Goal: Task Accomplishment & Management: Use online tool/utility

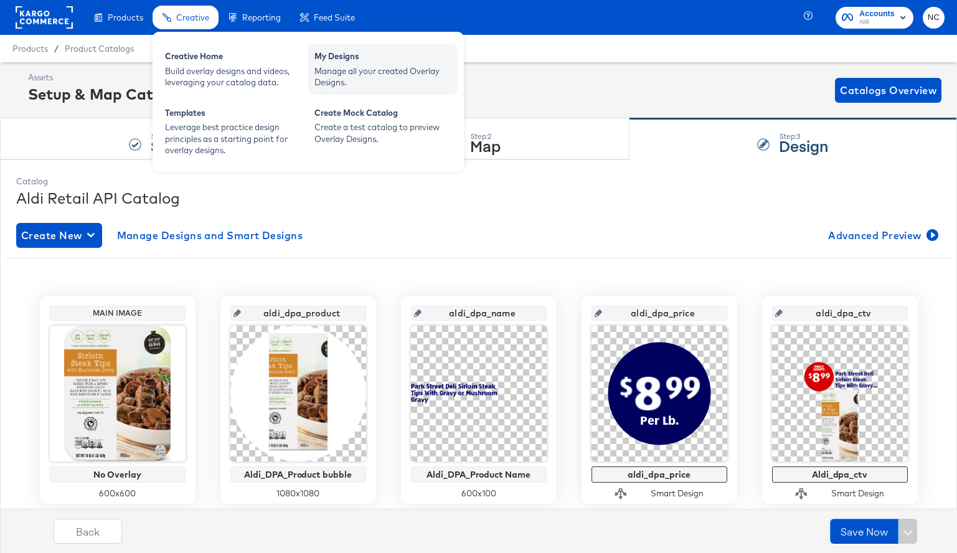
click at [390, 73] on div "Manage all your created Overlay Designs." at bounding box center [383, 76] width 137 height 23
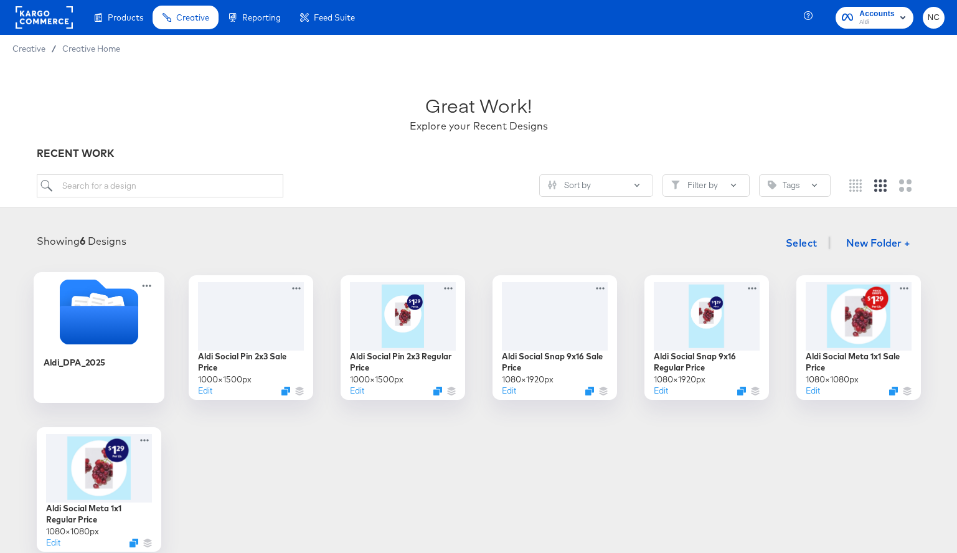
click at [106, 341] on icon "Folder" at bounding box center [98, 325] width 78 height 39
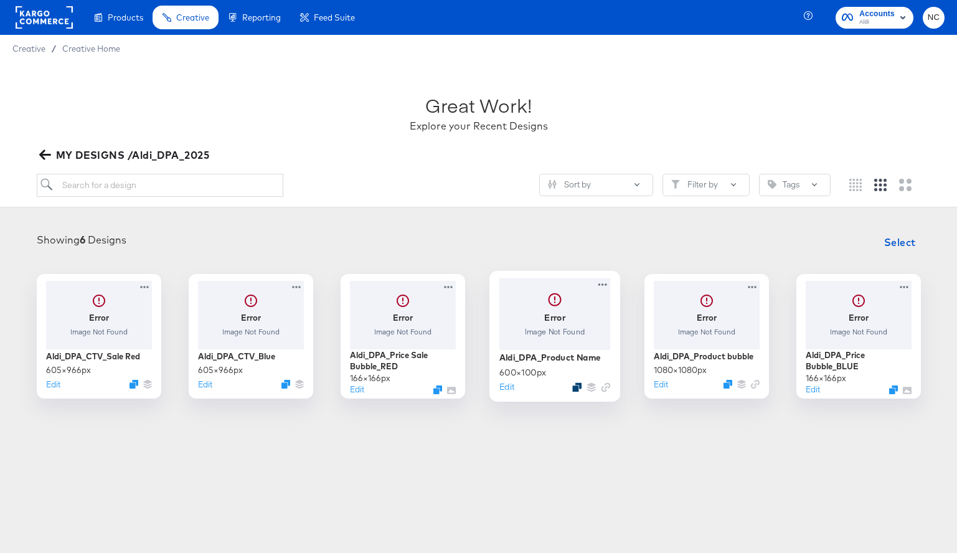
click at [577, 384] on icon "Duplicate" at bounding box center [576, 386] width 9 height 9
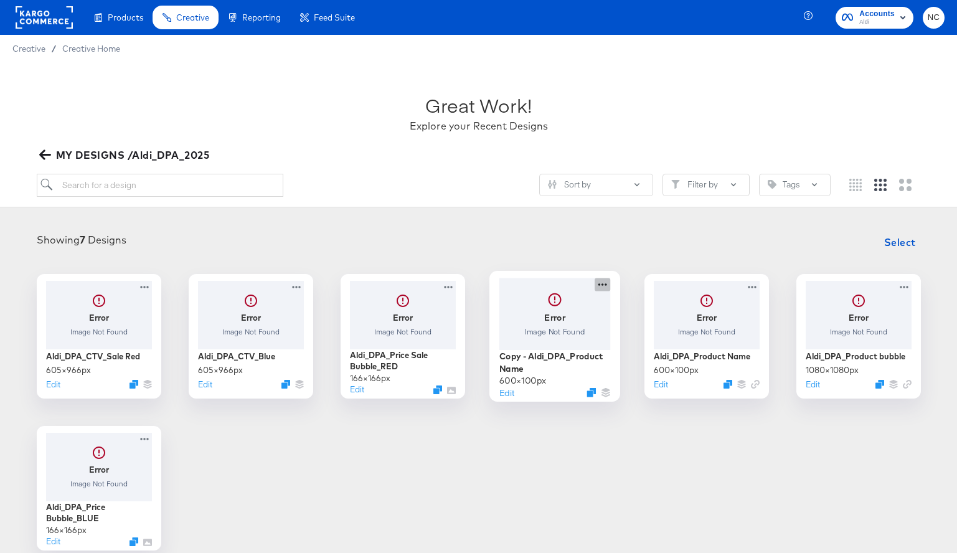
click at [604, 285] on icon at bounding box center [603, 284] width 16 height 13
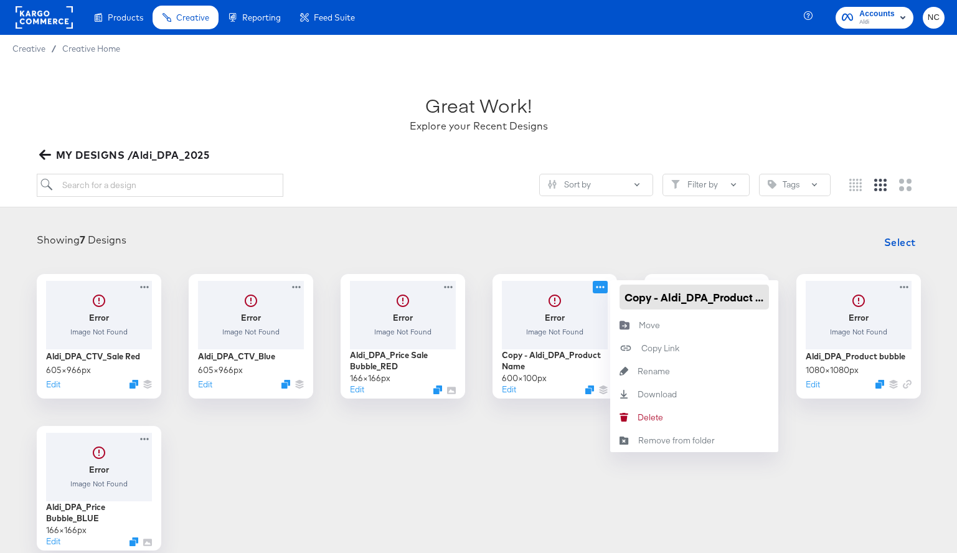
click at [661, 299] on input "Copy - Aldi_DPA_Product Name" at bounding box center [694, 297] width 149 height 25
click at [677, 294] on input "Aldi_DPA_Product Name" at bounding box center [694, 297] width 149 height 25
type input "Aldi_DPA_halfpage_Product Name"
click at [604, 252] on div "Showing 7 Designs Select" at bounding box center [478, 242] width 932 height 25
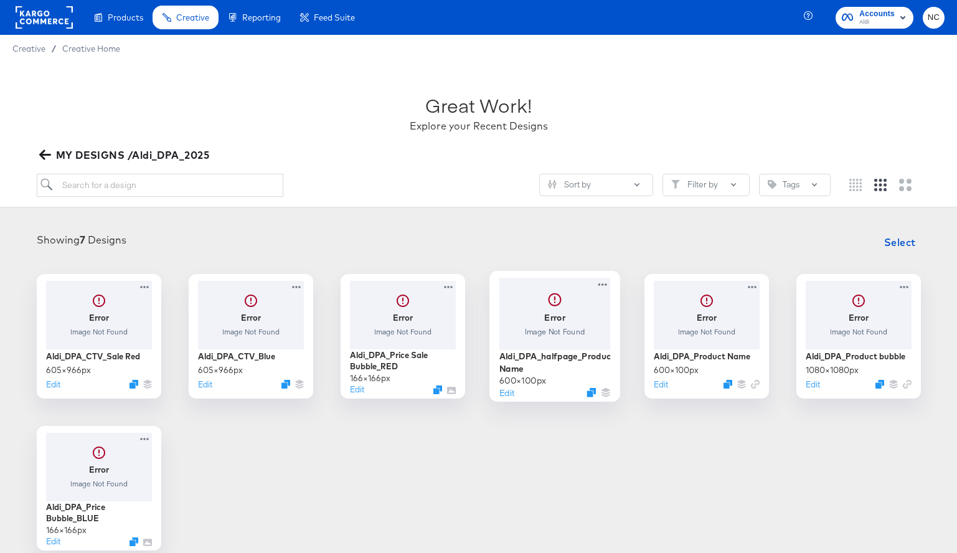
click at [547, 316] on div at bounding box center [554, 314] width 111 height 72
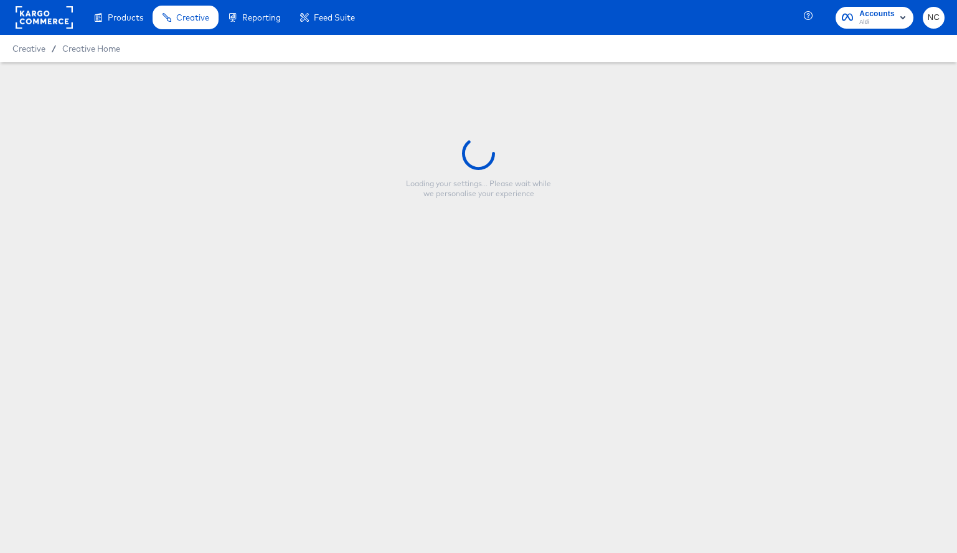
type input "Aldi_DPA_halfpage_Product Name"
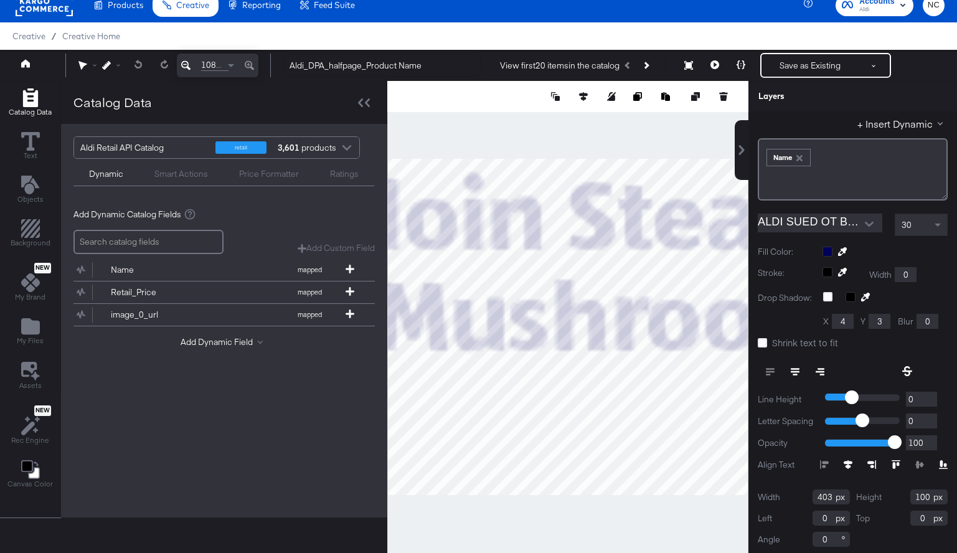
scroll to position [65, 0]
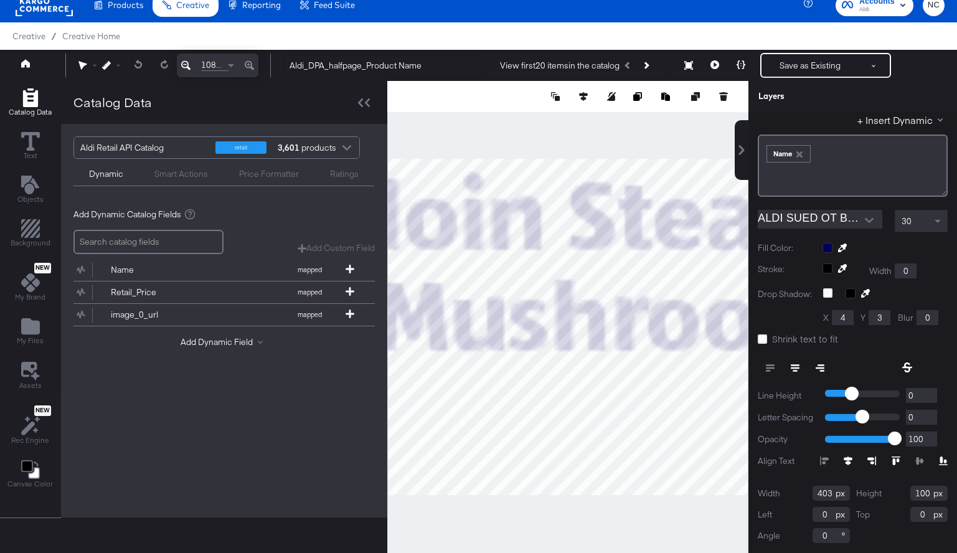
click at [797, 367] on icon at bounding box center [795, 367] width 9 height 1
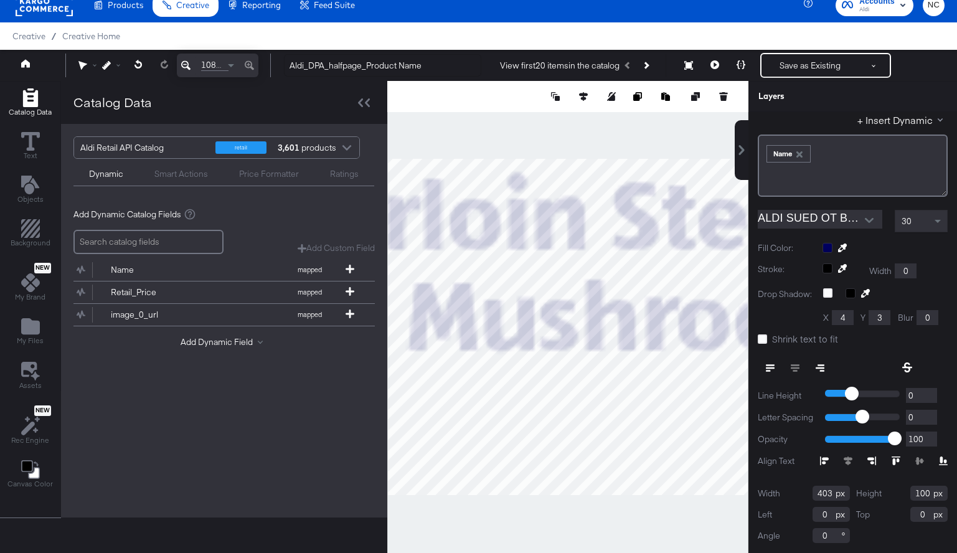
click at [189, 64] on icon at bounding box center [185, 65] width 9 height 15
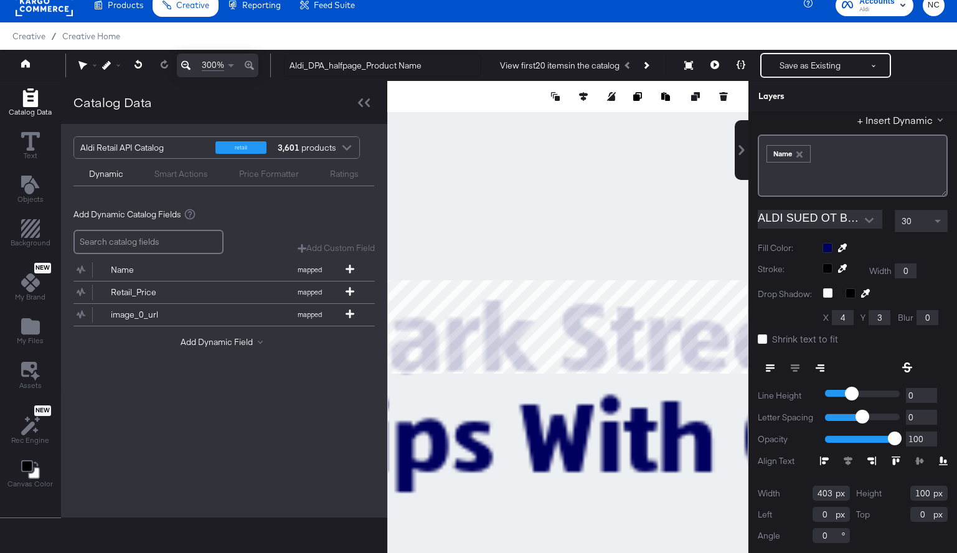
click at [188, 64] on icon at bounding box center [185, 65] width 9 height 9
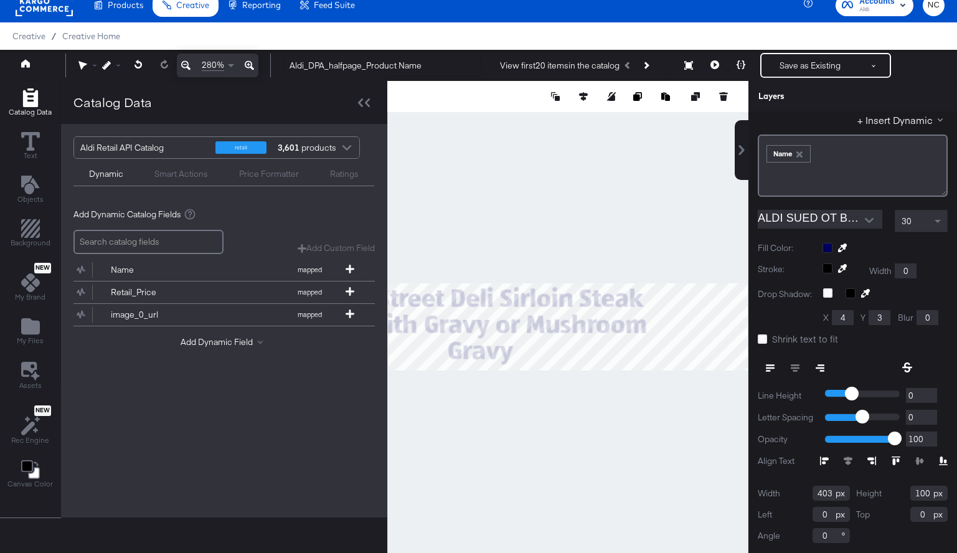
click at [188, 64] on icon at bounding box center [185, 65] width 9 height 9
click at [366, 103] on icon at bounding box center [364, 102] width 12 height 9
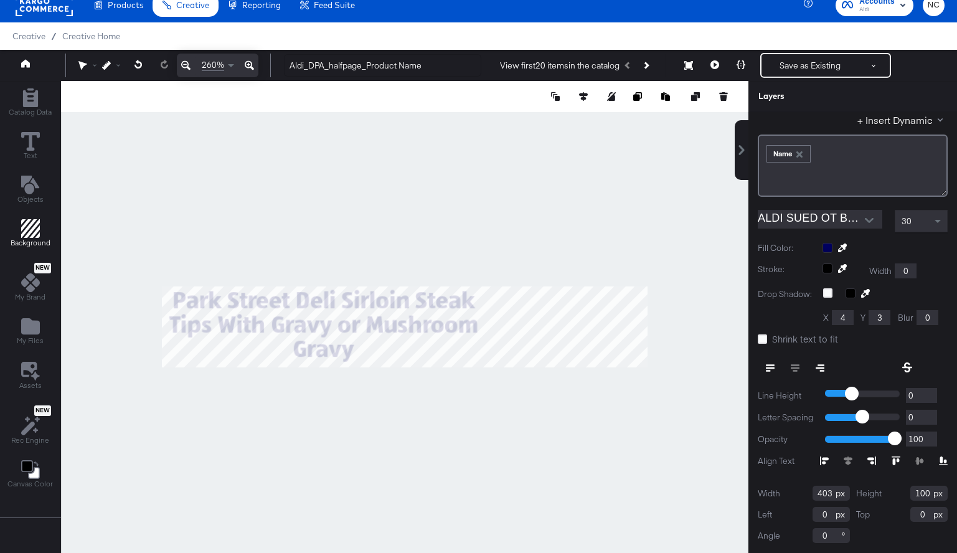
click at [32, 244] on span "Background" at bounding box center [31, 243] width 40 height 10
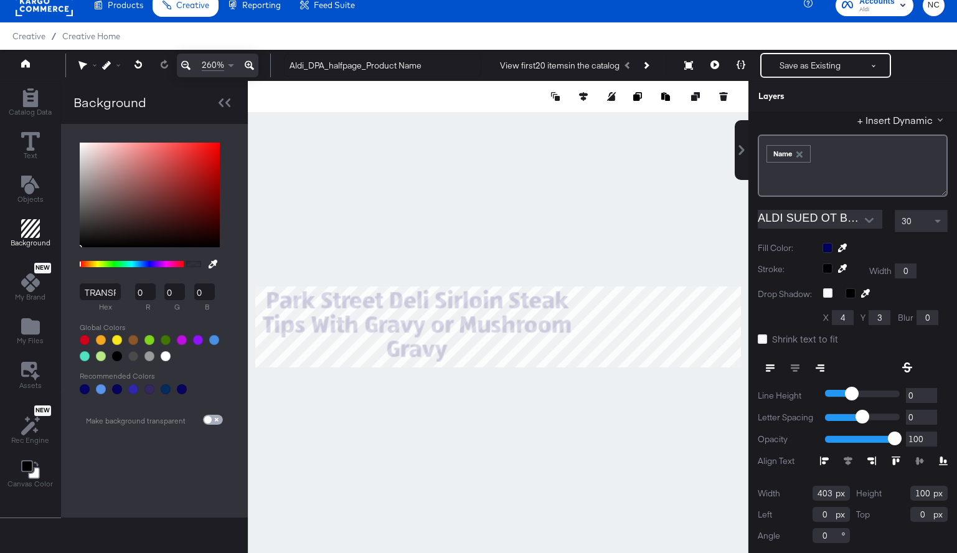
click at [217, 419] on input "checkbox" at bounding box center [208, 422] width 30 height 10
checkbox input "true"
type input "FFFFFF"
type input "255"
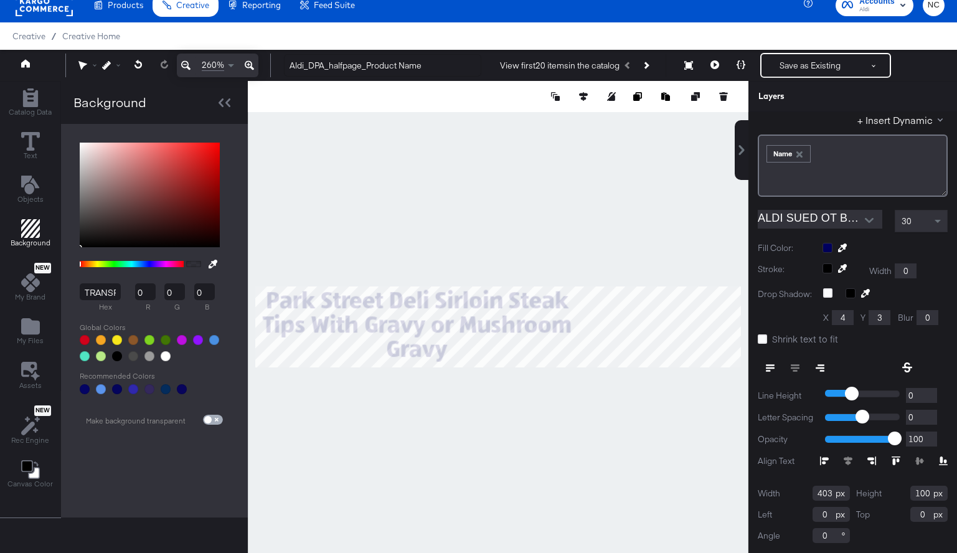
type input "255"
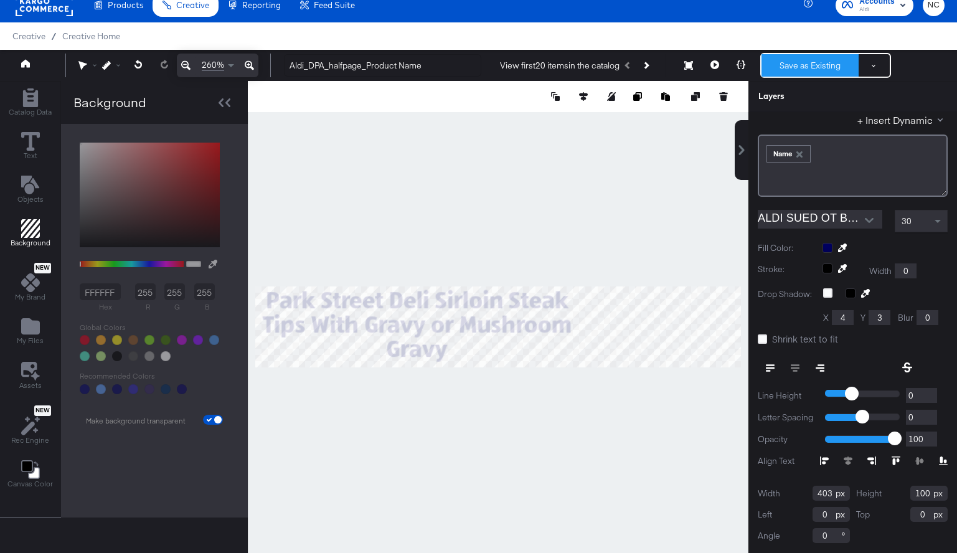
click at [806, 68] on button "Save as Existing" at bounding box center [810, 65] width 97 height 22
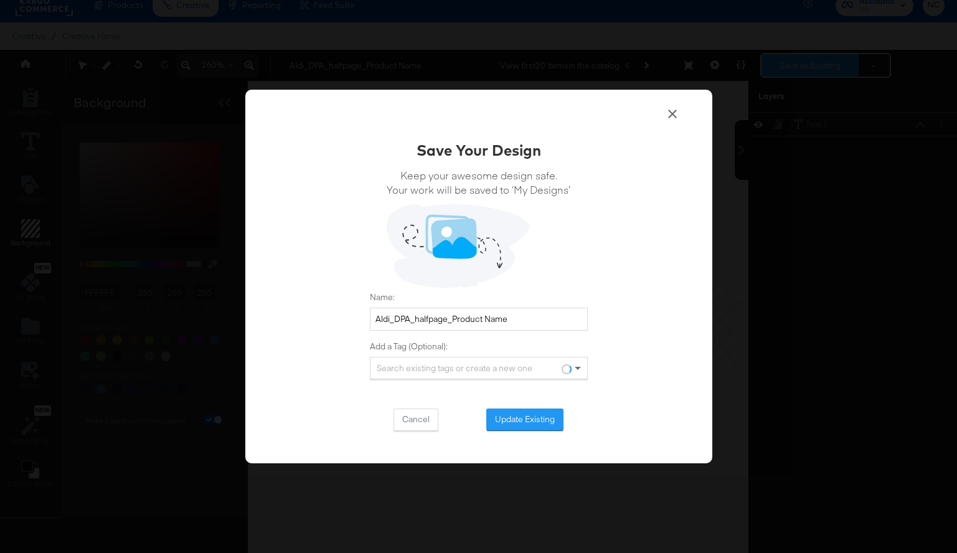
scroll to position [0, 0]
click at [543, 422] on button "Update Existing" at bounding box center [524, 420] width 77 height 22
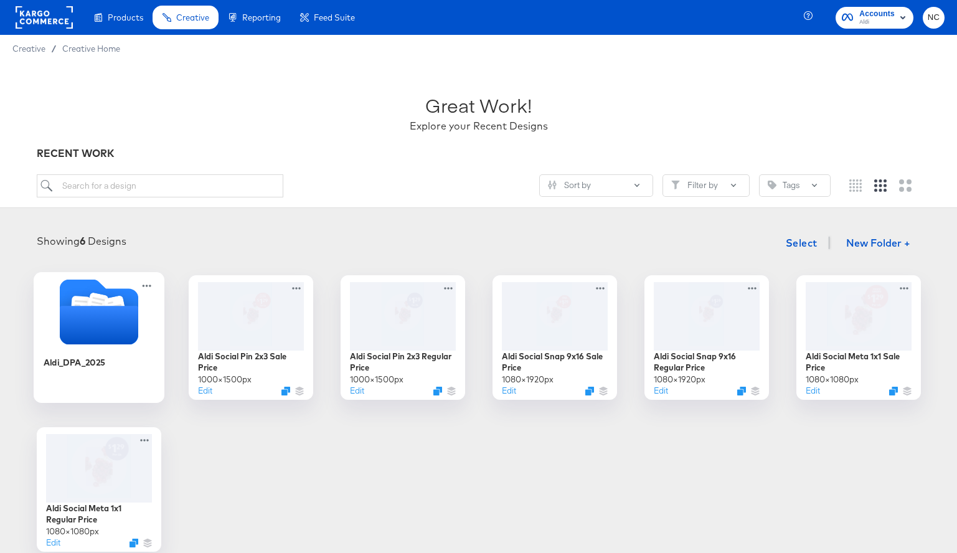
click at [102, 327] on icon "Folder" at bounding box center [98, 325] width 78 height 39
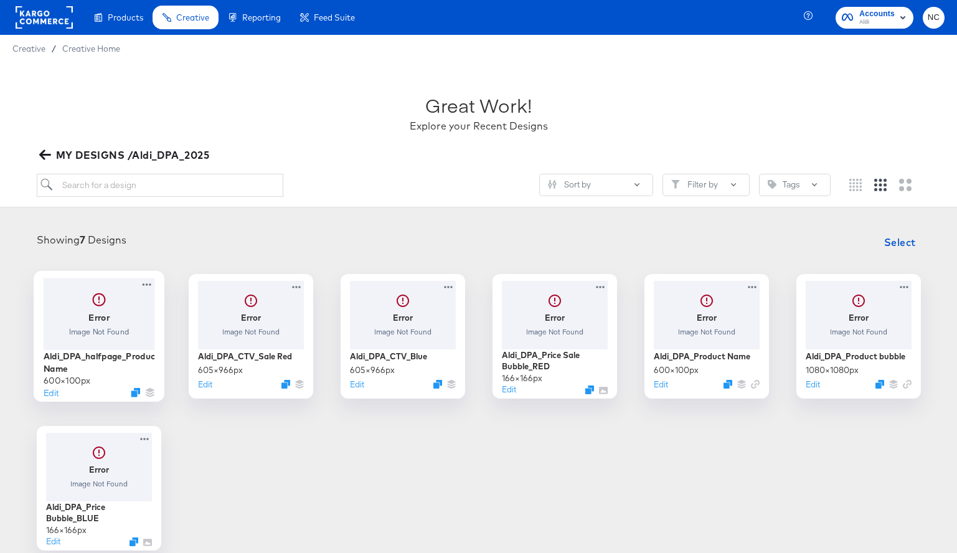
click at [135, 335] on div at bounding box center [98, 314] width 111 height 72
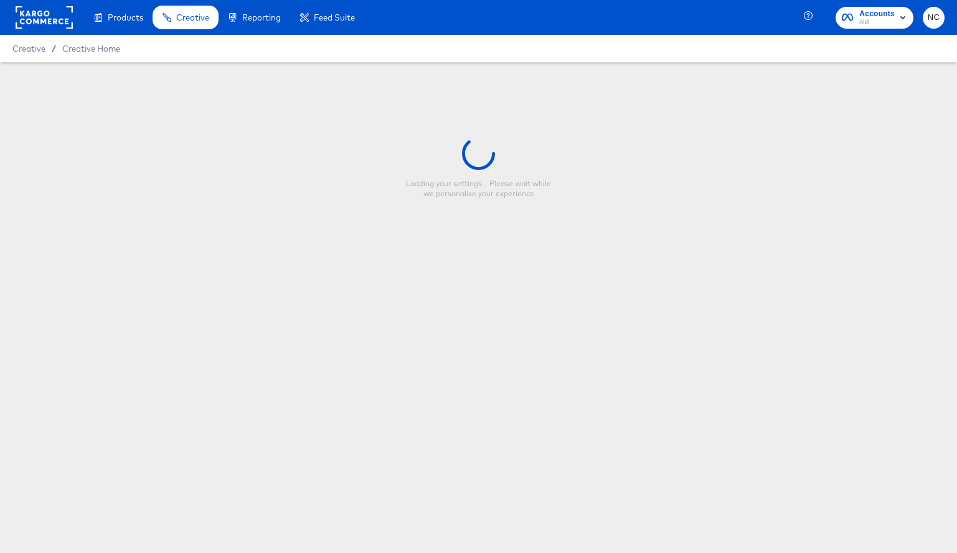
type input "Aldi_DPA_halfpage_Product Name"
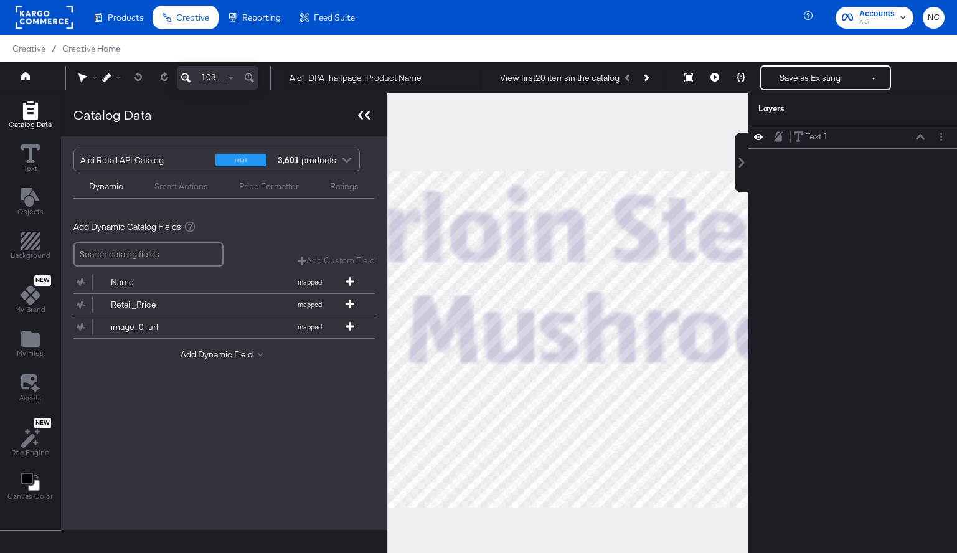
click at [369, 116] on div at bounding box center [364, 115] width 22 height 18
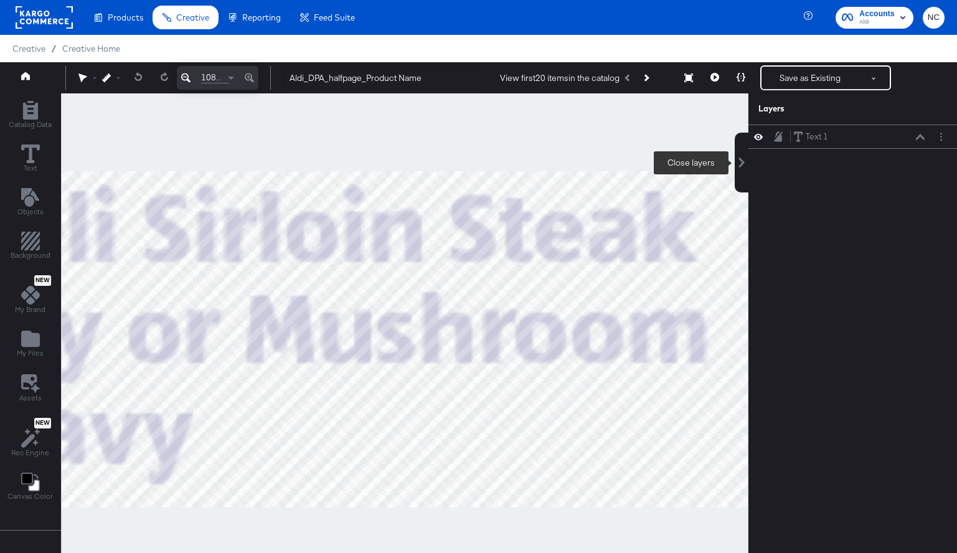
click at [742, 166] on icon at bounding box center [742, 163] width 10 height 10
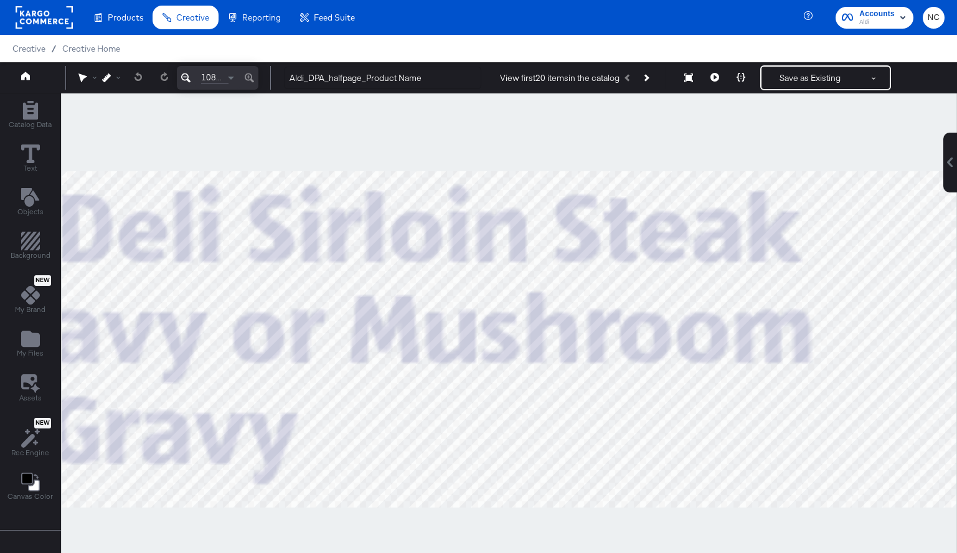
click at [186, 77] on icon at bounding box center [185, 77] width 9 height 15
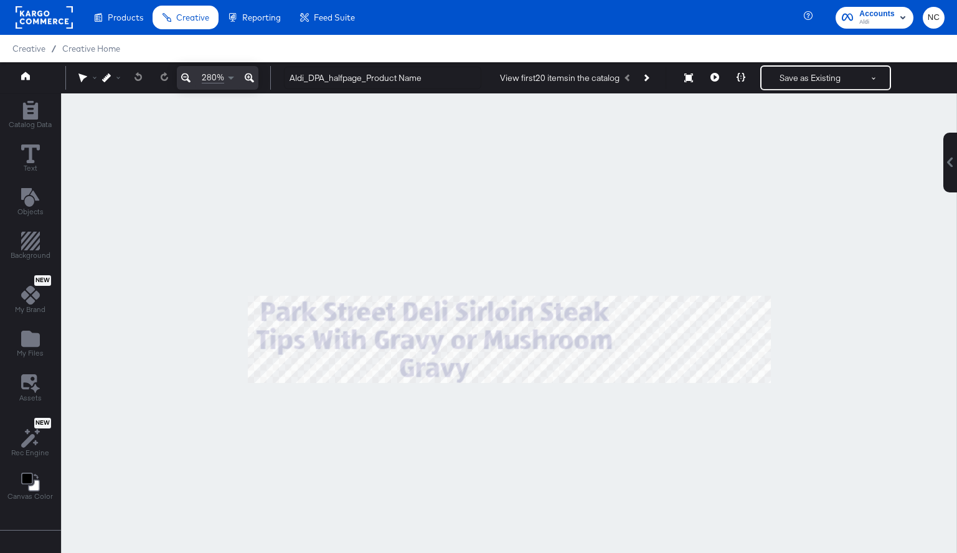
click at [186, 77] on icon at bounding box center [185, 77] width 9 height 15
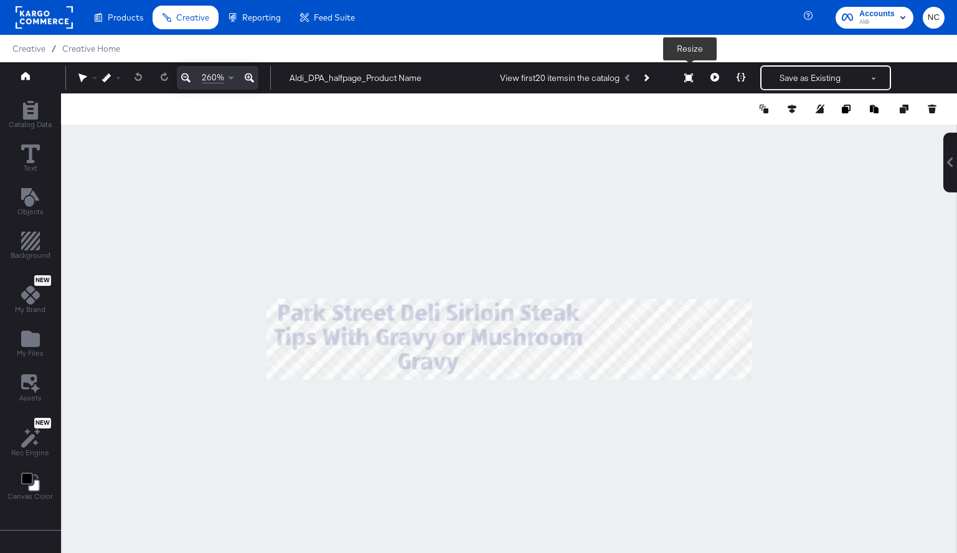
click at [691, 83] on button "Resize" at bounding box center [689, 78] width 26 height 22
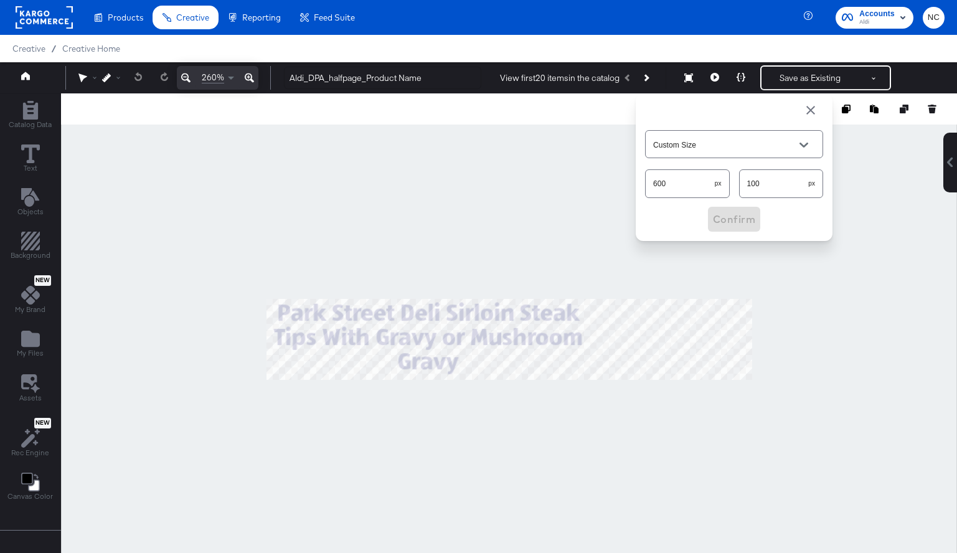
click at [816, 112] on span "button" at bounding box center [811, 110] width 15 height 15
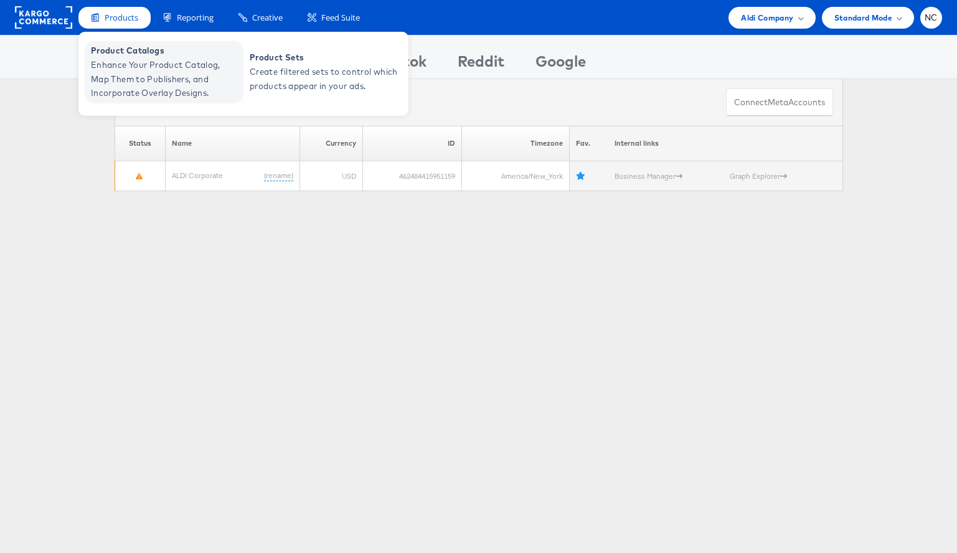
click at [125, 66] on span "Enhance Your Product Catalog, Map Them to Publishers, and Incorporate Overlay D…" at bounding box center [165, 79] width 149 height 42
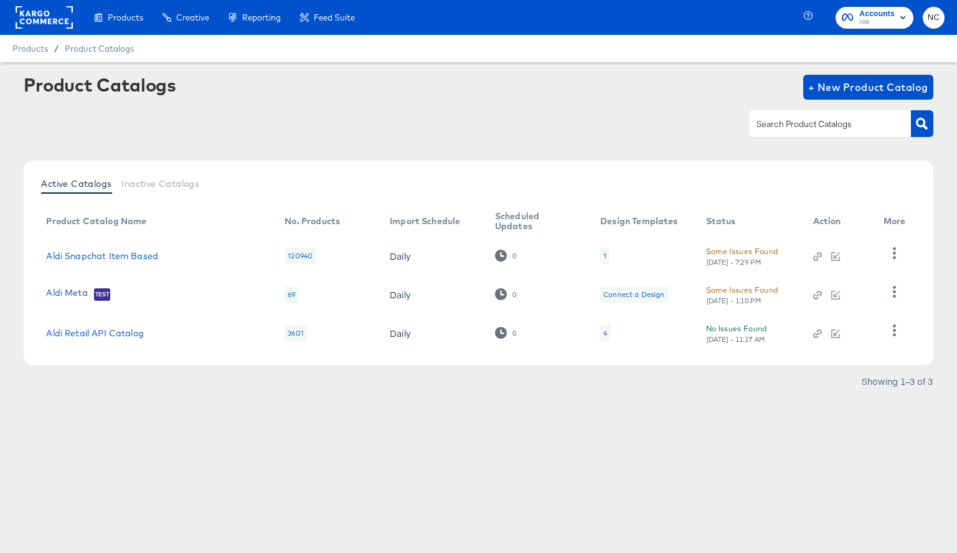
click at [604, 335] on div "4" at bounding box center [606, 333] width 4 height 10
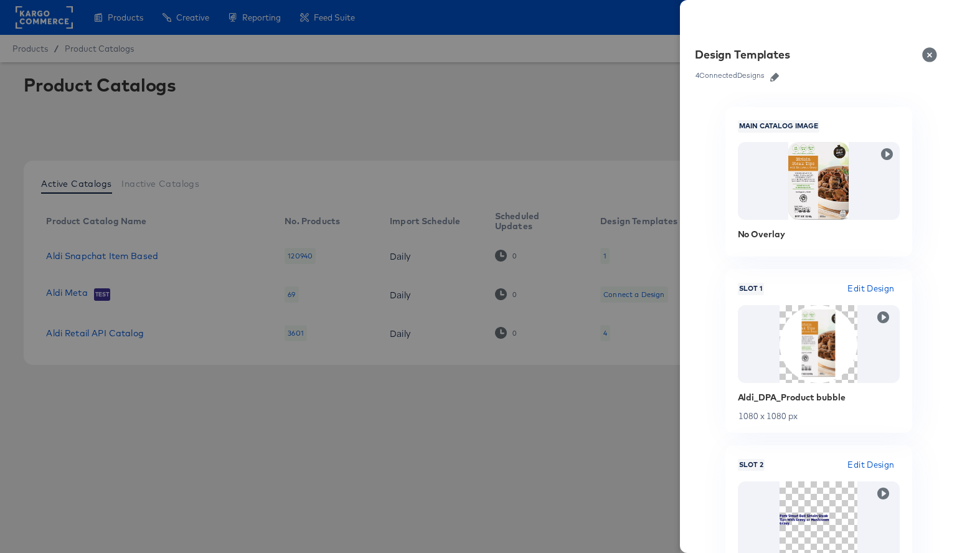
click at [775, 74] on icon "button" at bounding box center [774, 77] width 9 height 9
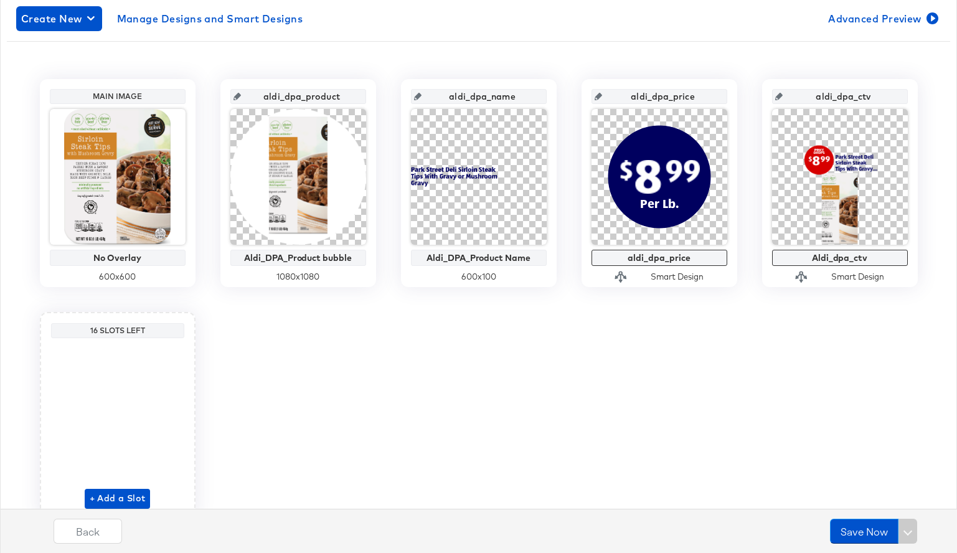
scroll to position [273, 0]
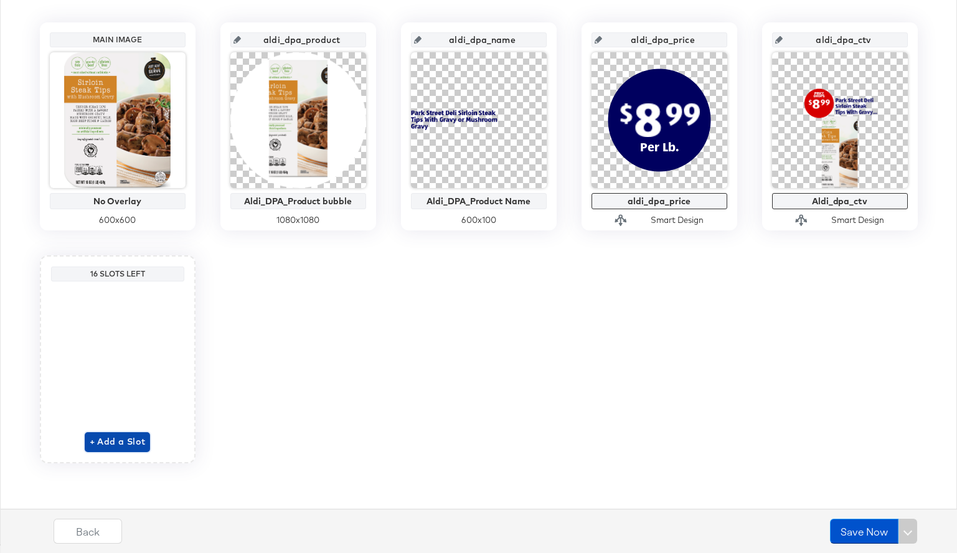
click at [123, 437] on span "+ Add a Slot" at bounding box center [118, 442] width 56 height 16
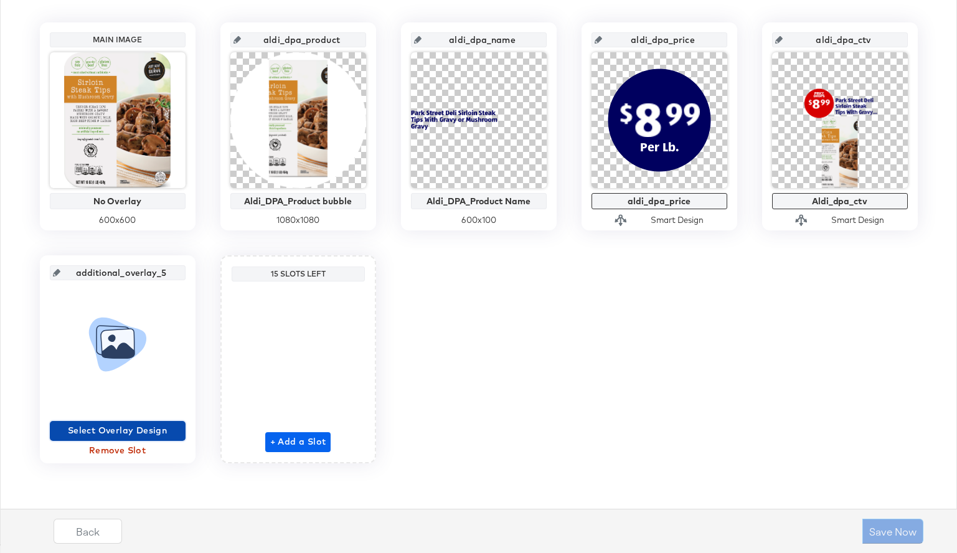
click at [123, 436] on span "Select Overlay Design" at bounding box center [118, 431] width 126 height 16
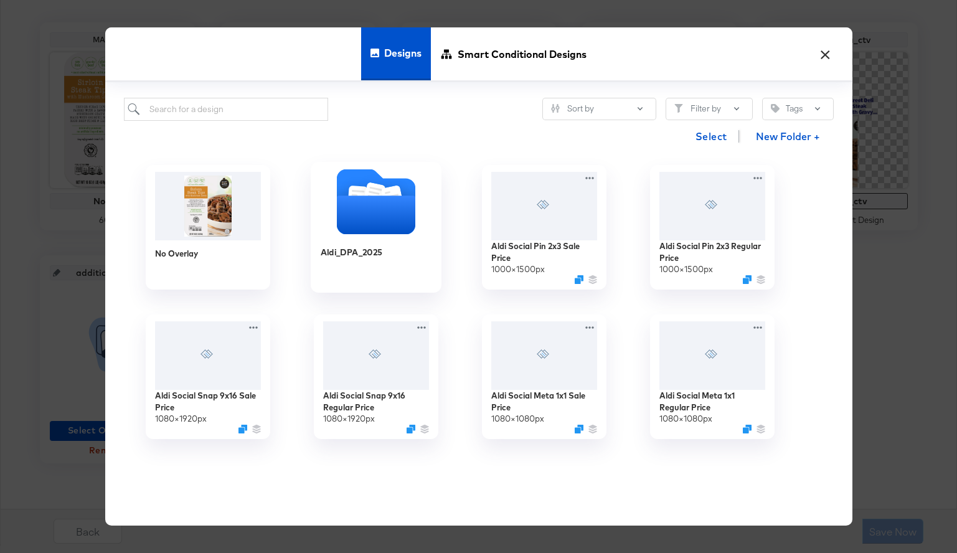
click at [373, 207] on icon "Folder" at bounding box center [375, 215] width 78 height 39
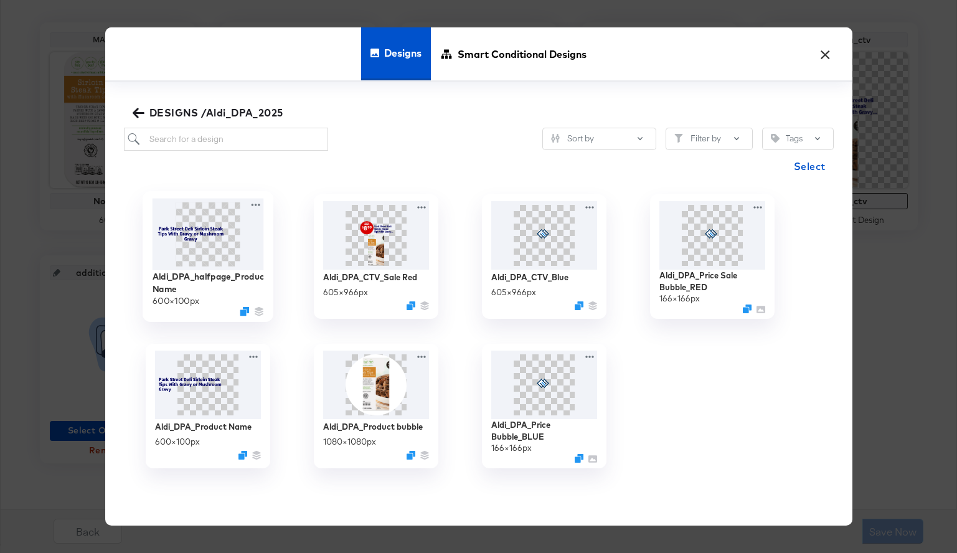
click at [218, 251] on img at bounding box center [207, 235] width 111 height 72
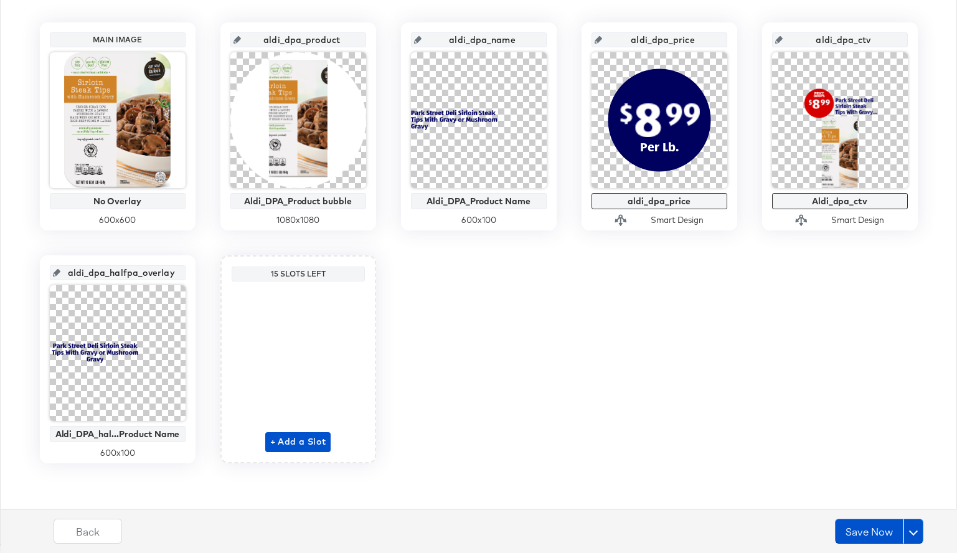
click at [138, 269] on input "aldi_dpa_halfpa_overlay_5" at bounding box center [121, 268] width 122 height 34
click at [141, 276] on input "aldi_dpa_halfpa_overlay_5" at bounding box center [121, 268] width 122 height 34
drag, startPoint x: 159, startPoint y: 275, endPoint x: 199, endPoint y: 275, distance: 39.9
click at [199, 275] on div "Main Image No Overlay 600 x 600 aldi_dpa_product Aldi_DPA_Product bubble 1080 x…" at bounding box center [479, 242] width 944 height 441
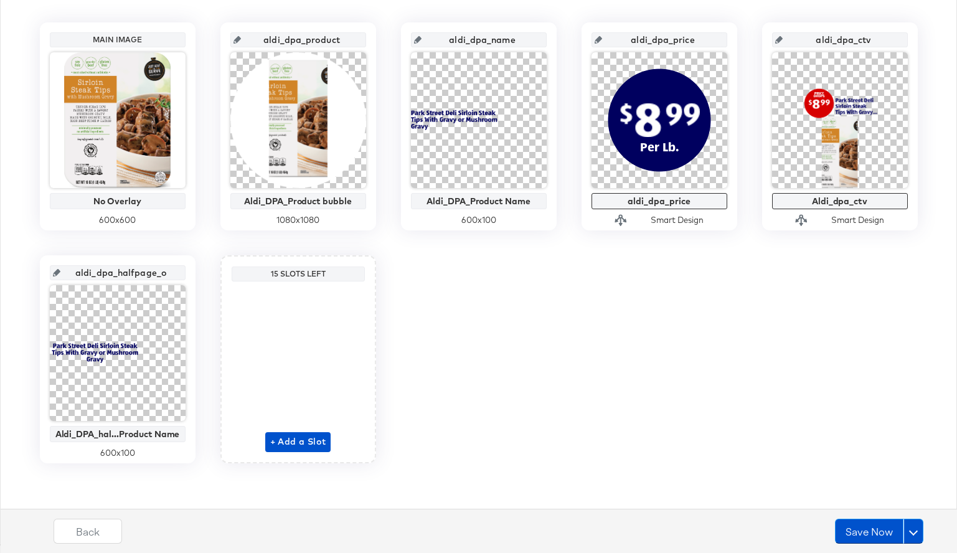
scroll to position [0, 0]
type input "aldi_dpa_halfpage_name"
click at [123, 271] on input "aldi_dpa_halfpage_name" at bounding box center [121, 268] width 122 height 34
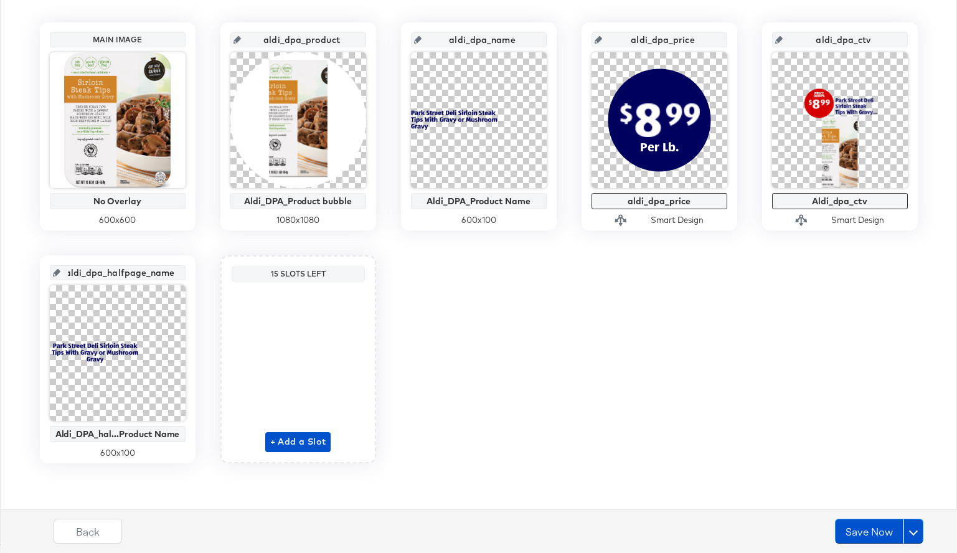
click at [123, 271] on input "aldi_dpa_halfpage_name" at bounding box center [121, 268] width 122 height 34
click at [875, 536] on button "Save Now" at bounding box center [869, 531] width 69 height 25
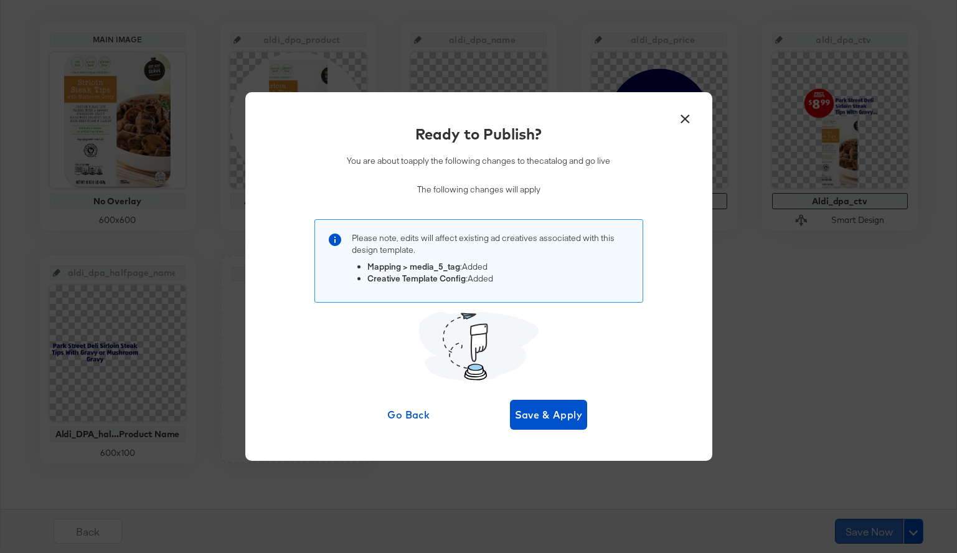
scroll to position [0, 0]
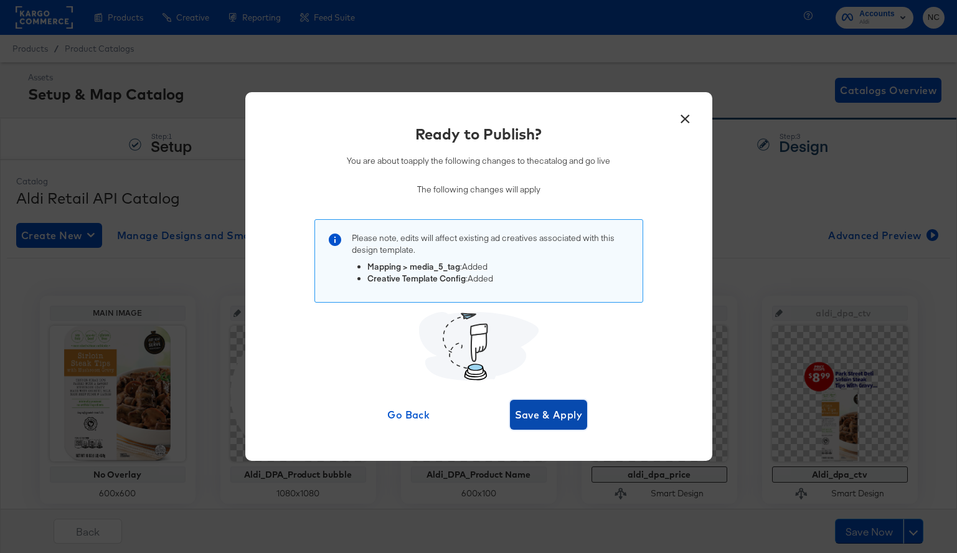
click at [533, 412] on span "Save & Apply" at bounding box center [549, 414] width 68 height 17
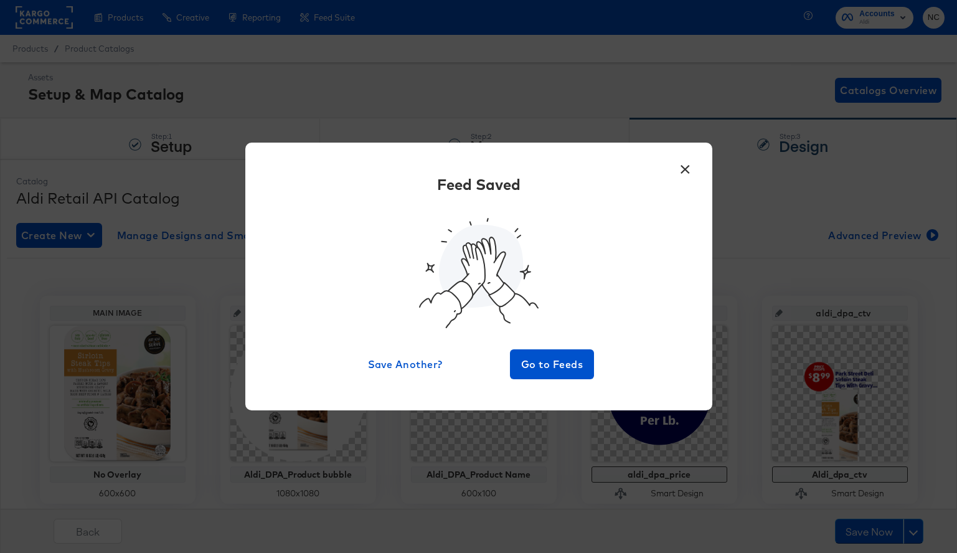
click at [683, 176] on button "×" at bounding box center [686, 166] width 22 height 22
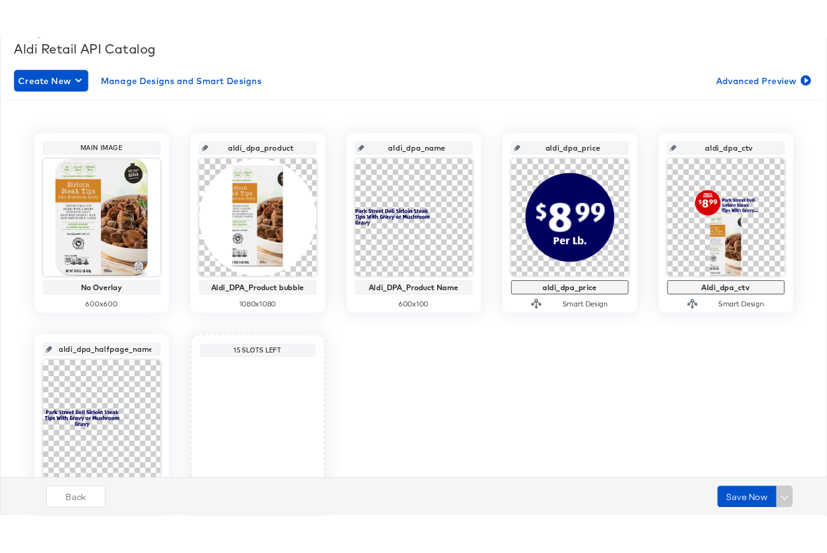
scroll to position [187, 0]
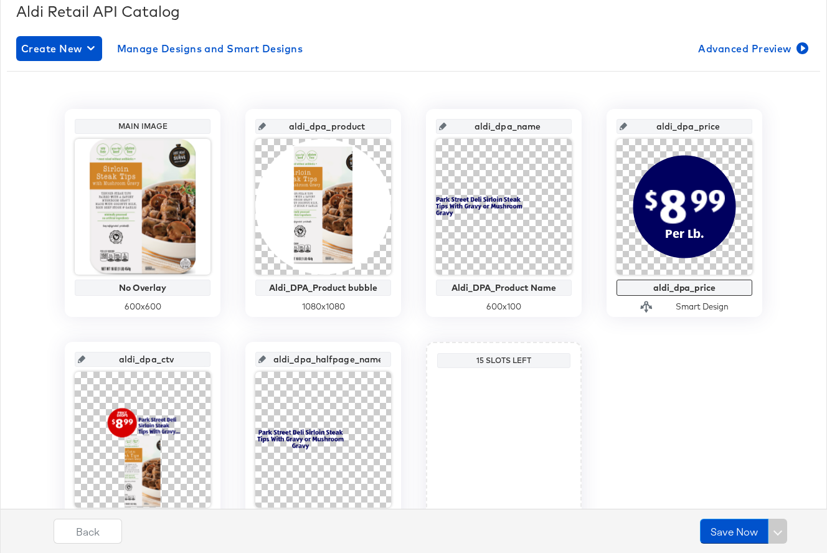
click at [348, 125] on input "aldi_dpa_product" at bounding box center [327, 122] width 122 height 34
drag, startPoint x: 367, startPoint y: 126, endPoint x: 274, endPoint y: 126, distance: 92.8
click at [274, 126] on input "aldi_dpa_product" at bounding box center [327, 122] width 122 height 34
drag, startPoint x: 546, startPoint y: 128, endPoint x: 472, endPoint y: 127, distance: 74.1
click at [472, 127] on input "aldi_dpa_name" at bounding box center [508, 122] width 122 height 34
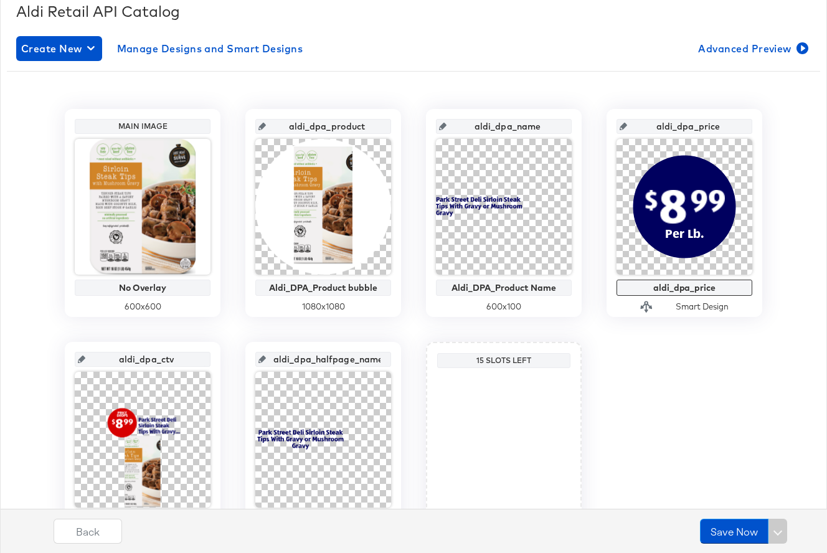
click at [731, 127] on input "aldi_dpa_price" at bounding box center [688, 122] width 122 height 34
drag, startPoint x: 725, startPoint y: 126, endPoint x: 644, endPoint y: 126, distance: 81.0
click at [644, 126] on input "aldi_dpa_price" at bounding box center [688, 122] width 122 height 34
click at [359, 359] on input "aldi_dpa_halfpage_name" at bounding box center [327, 355] width 122 height 34
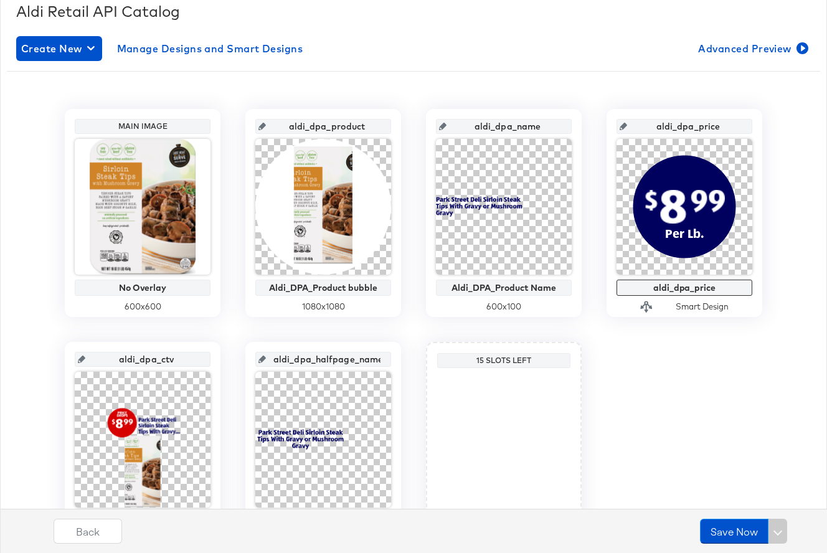
click at [359, 359] on input "aldi_dpa_halfpage_name" at bounding box center [327, 355] width 122 height 34
click at [141, 365] on input "aldi_dpa_ctv" at bounding box center [146, 355] width 122 height 34
click at [143, 361] on input "aldi_dpa_ctv" at bounding box center [146, 355] width 122 height 34
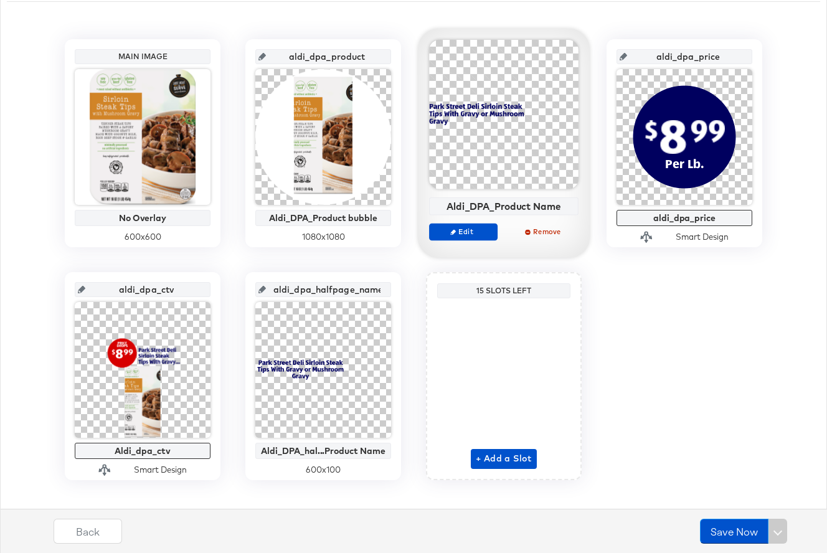
scroll to position [3, 0]
